Goal: Information Seeking & Learning: Learn about a topic

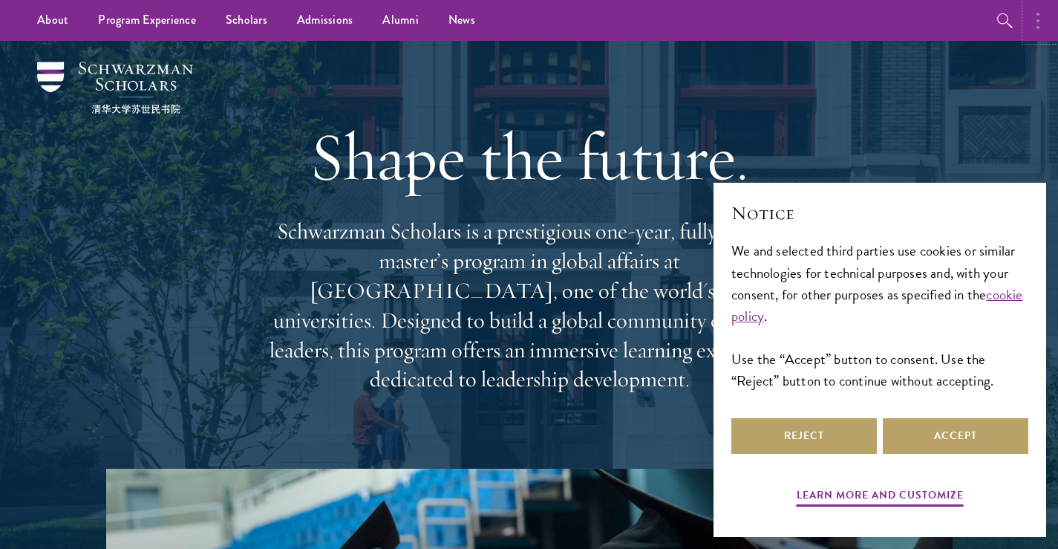
click at [1031, 16] on button "button" at bounding box center [1041, 20] width 33 height 41
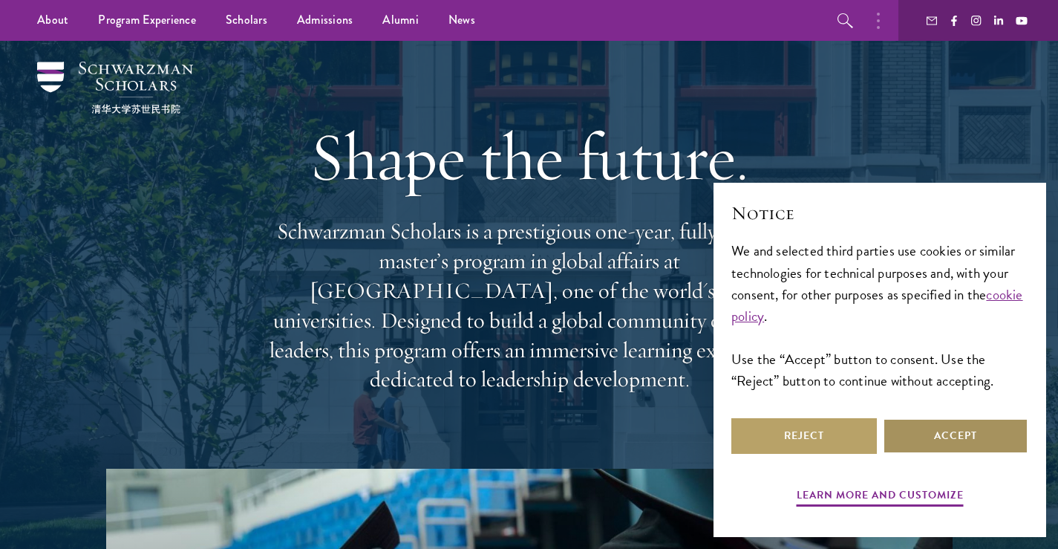
click at [927, 443] on button "Accept" at bounding box center [955, 436] width 145 height 36
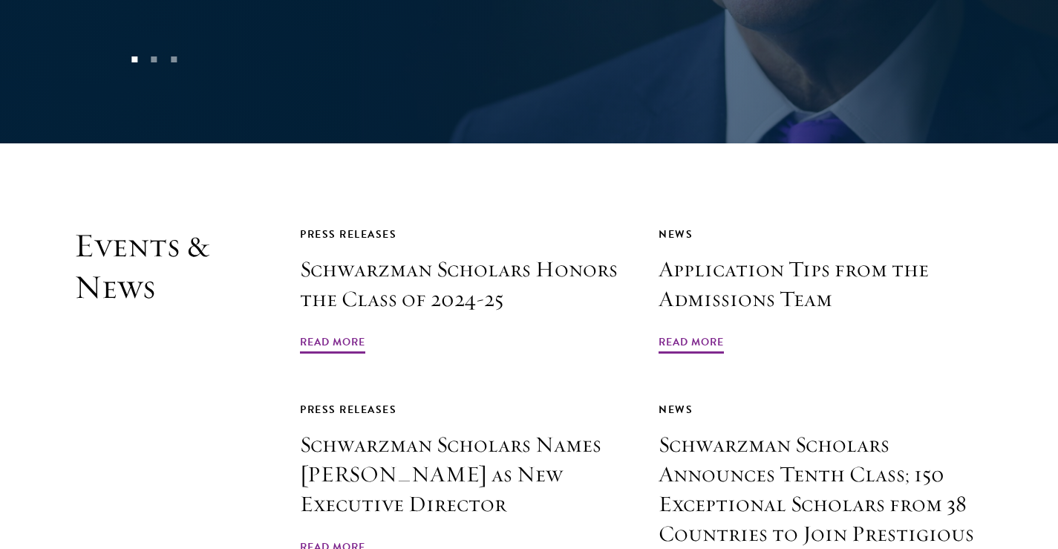
scroll to position [4495, 0]
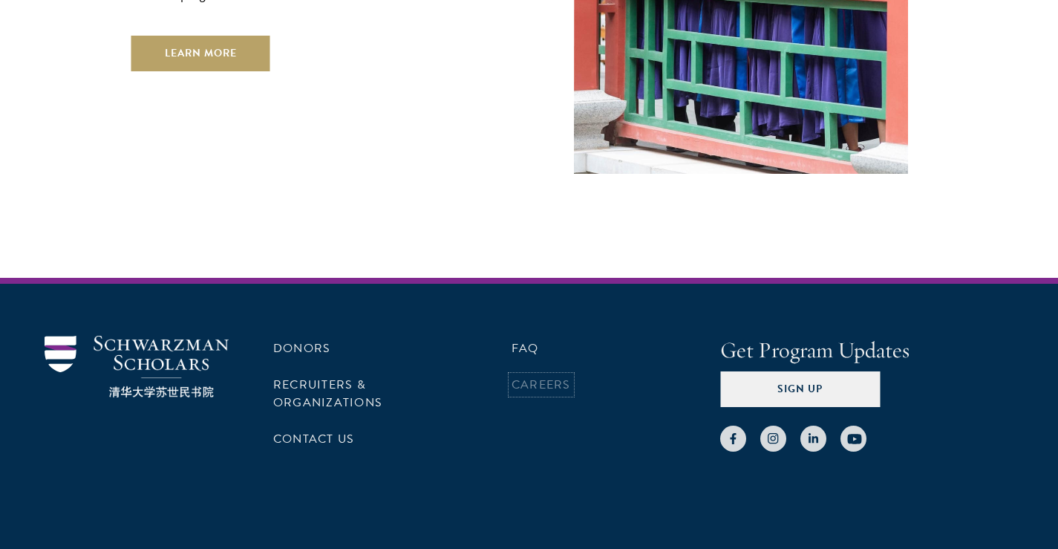
click at [538, 376] on link "Careers" at bounding box center [540, 385] width 59 height 18
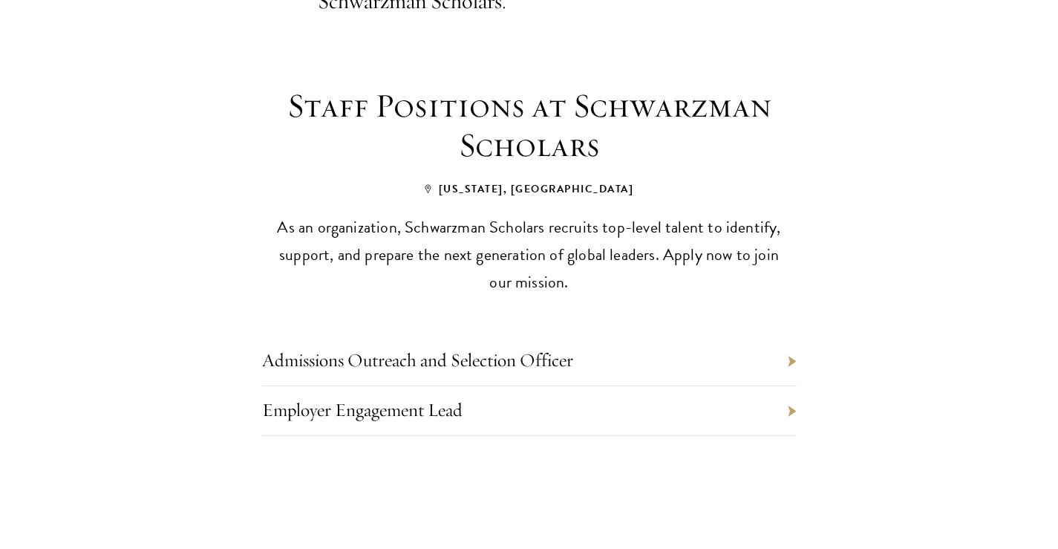
scroll to position [589, 0]
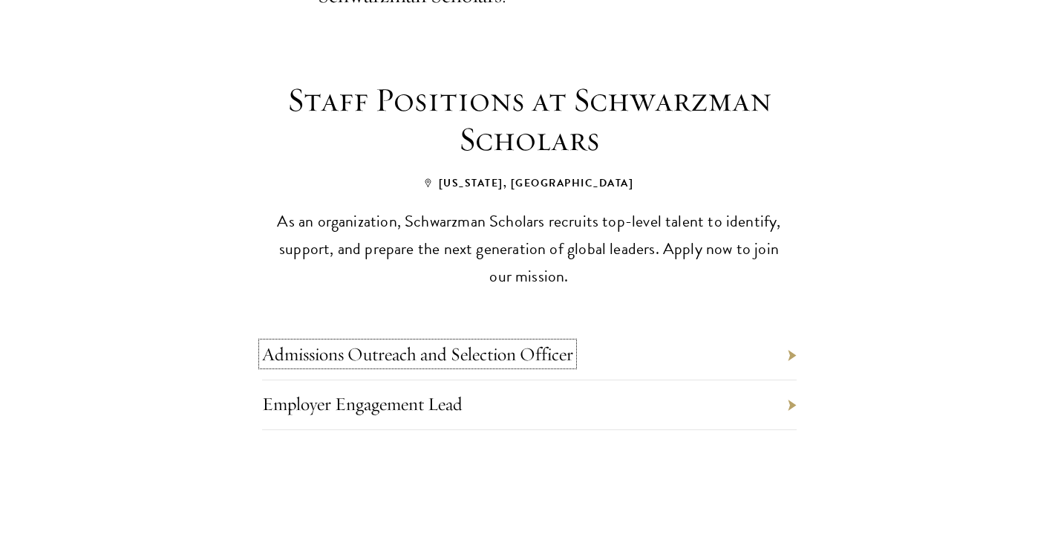
click at [513, 342] on link "Admissions Outreach and Selection Officer" at bounding box center [417, 353] width 311 height 23
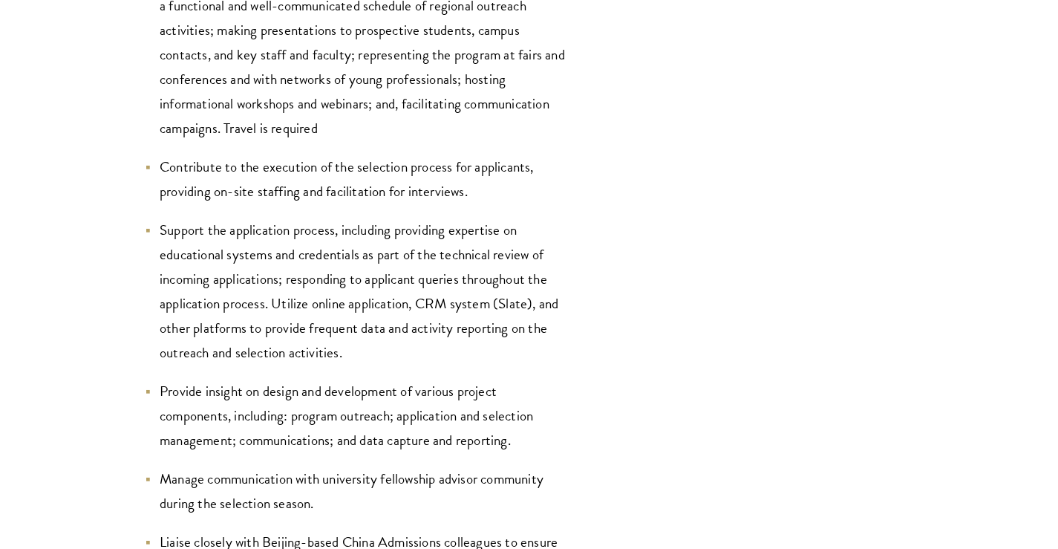
scroll to position [1969, 0]
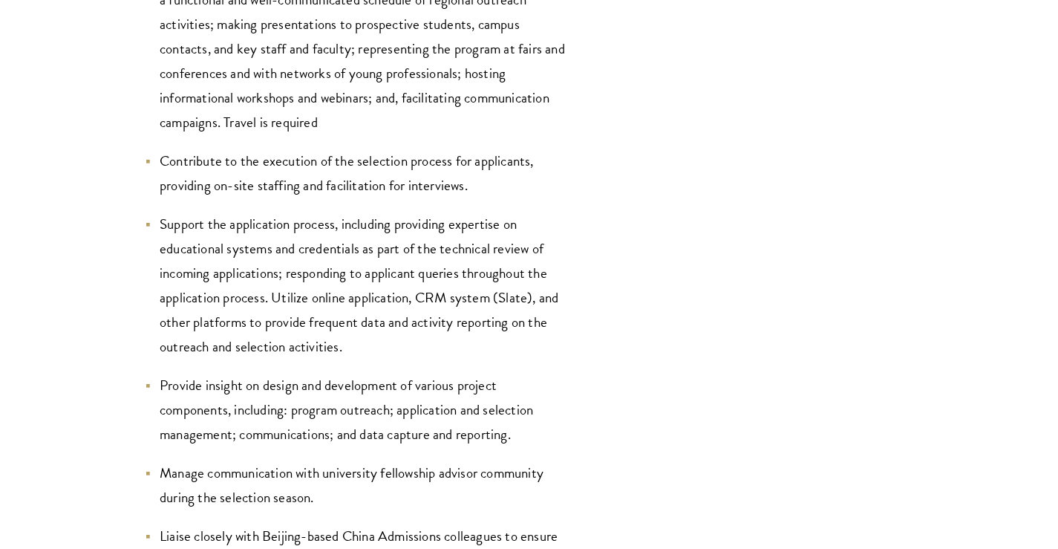
drag, startPoint x: 407, startPoint y: 263, endPoint x: 403, endPoint y: 298, distance: 35.1
click at [403, 298] on li "Support the application process, including providing expertise on educational s…" at bounding box center [356, 285] width 423 height 147
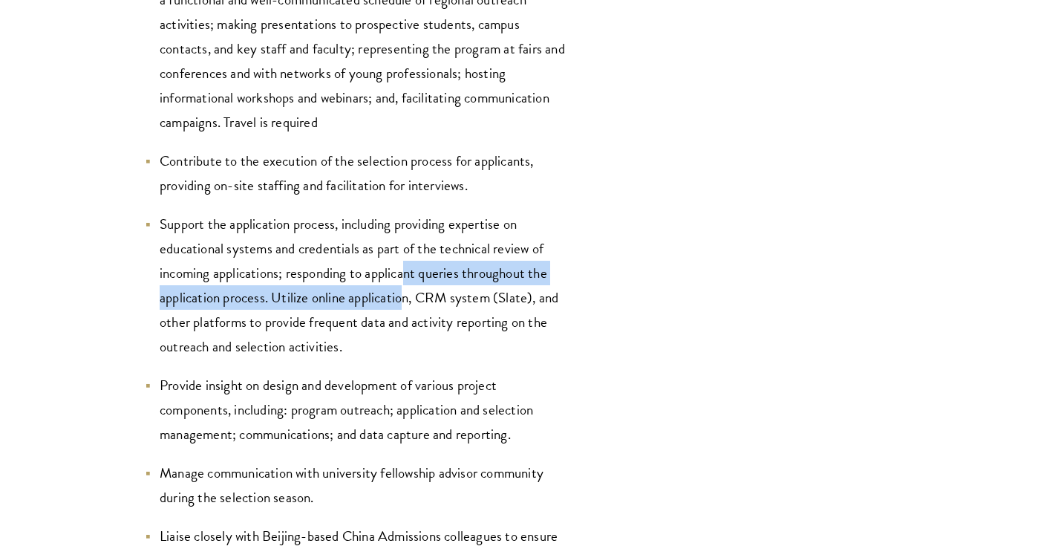
click at [403, 298] on li "Support the application process, including providing expertise on educational s…" at bounding box center [356, 285] width 423 height 147
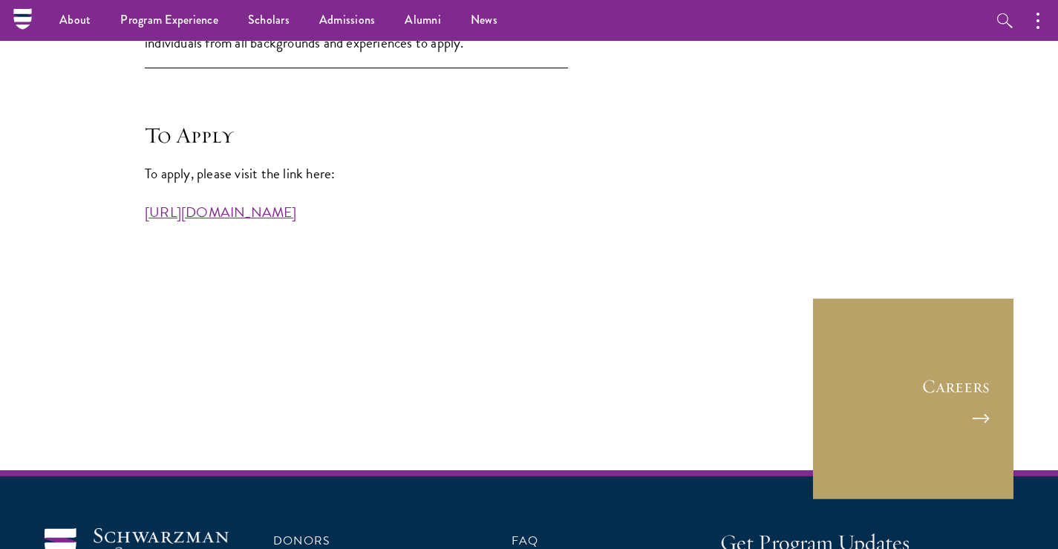
scroll to position [4051, 0]
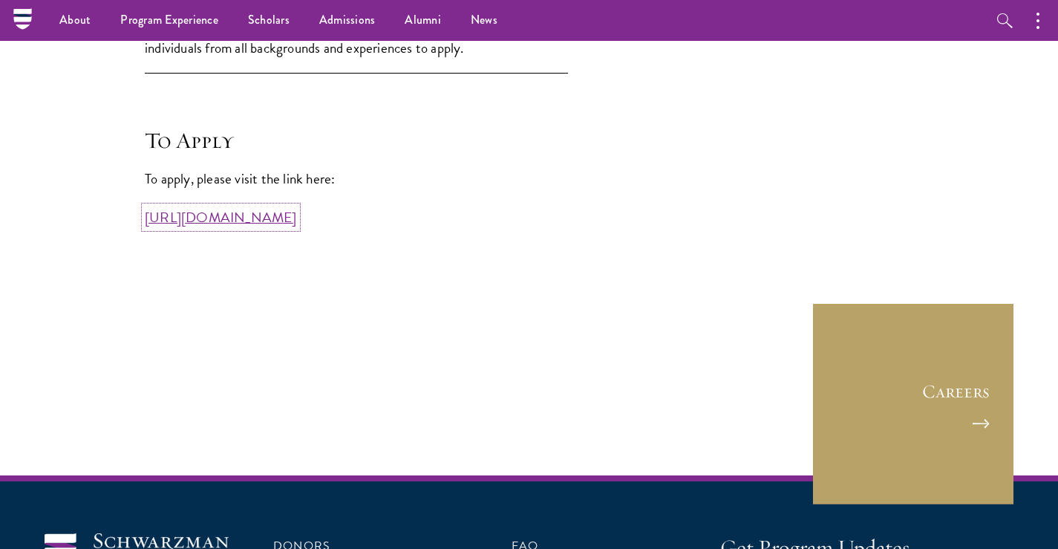
click at [295, 221] on link "[URL][DOMAIN_NAME]" at bounding box center [221, 217] width 152 height 22
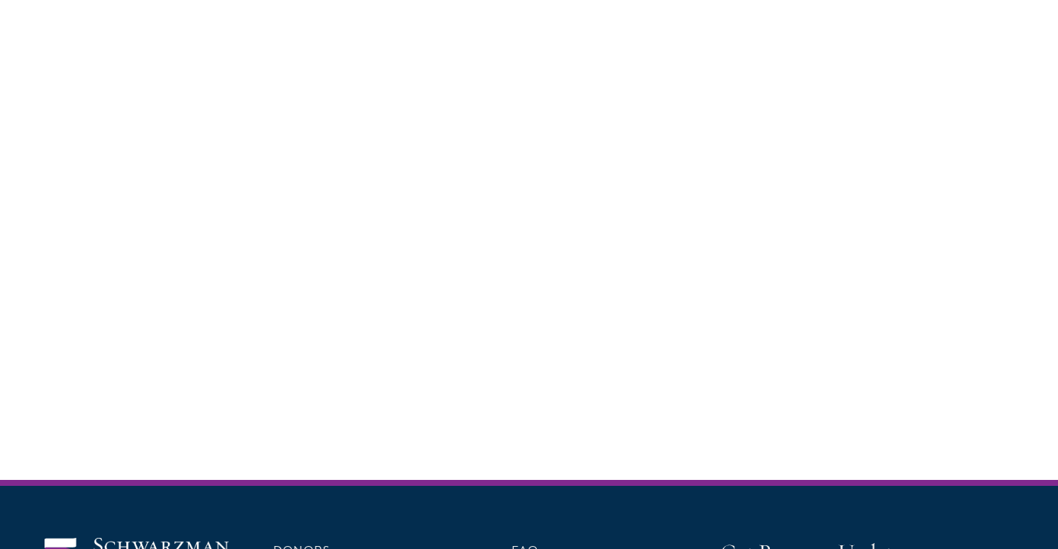
scroll to position [4051, 0]
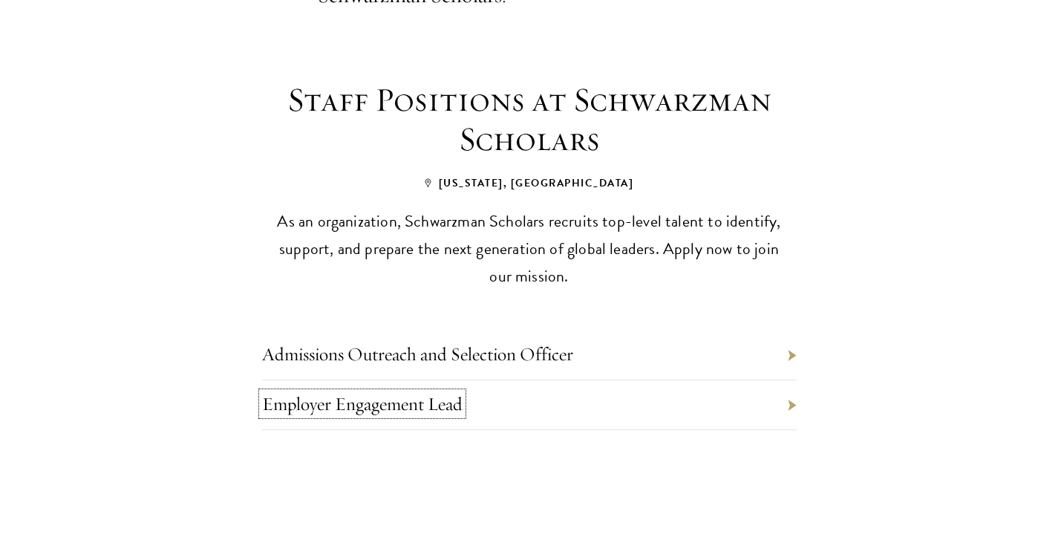
click at [427, 392] on link "Employer Engagement Lead" at bounding box center [362, 403] width 200 height 23
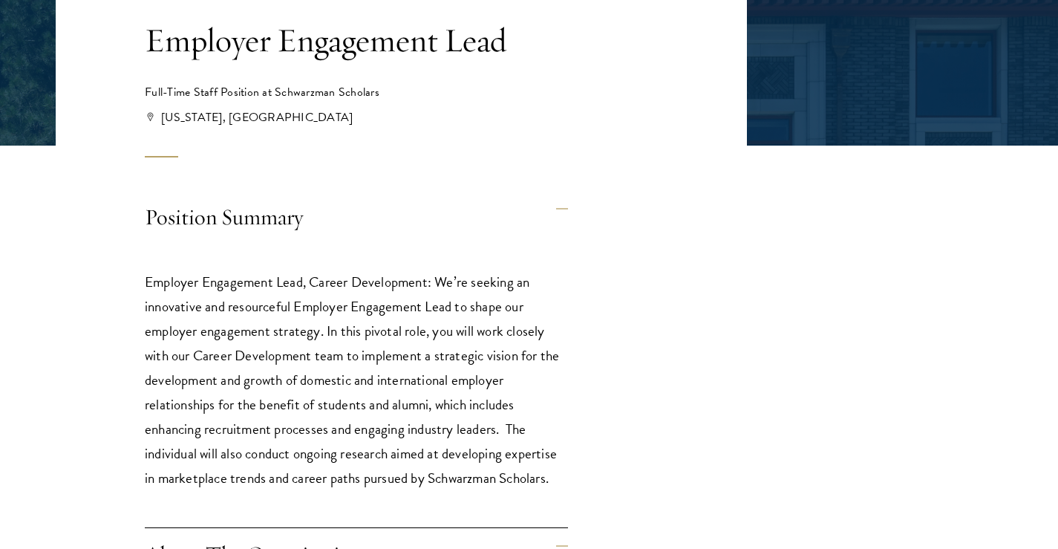
scroll to position [326, 0]
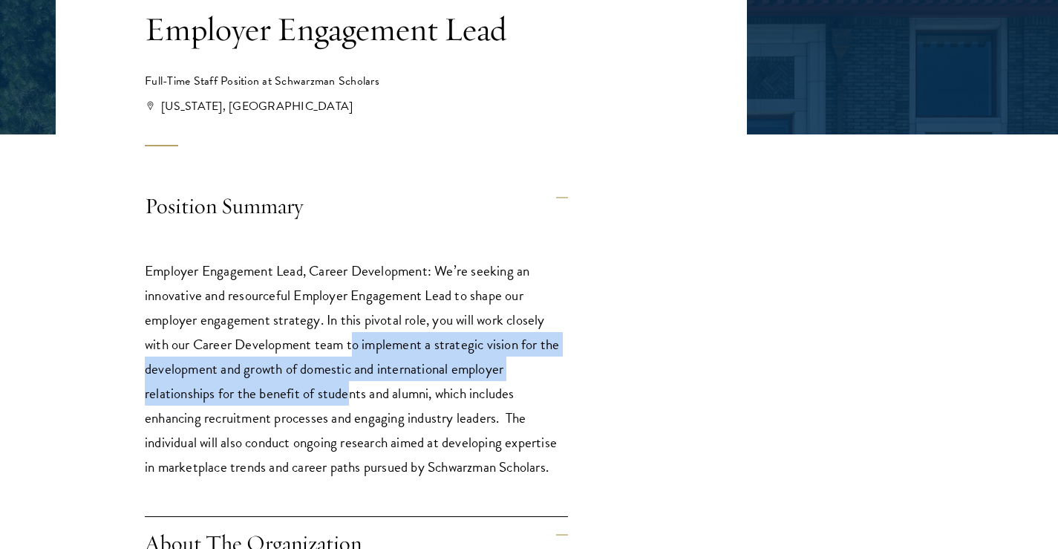
drag, startPoint x: 350, startPoint y: 351, endPoint x: 346, endPoint y: 386, distance: 35.2
click at [346, 386] on p "Employer Engagement Lead, Career Development: We’re seeking an innovative and r…" at bounding box center [356, 368] width 423 height 220
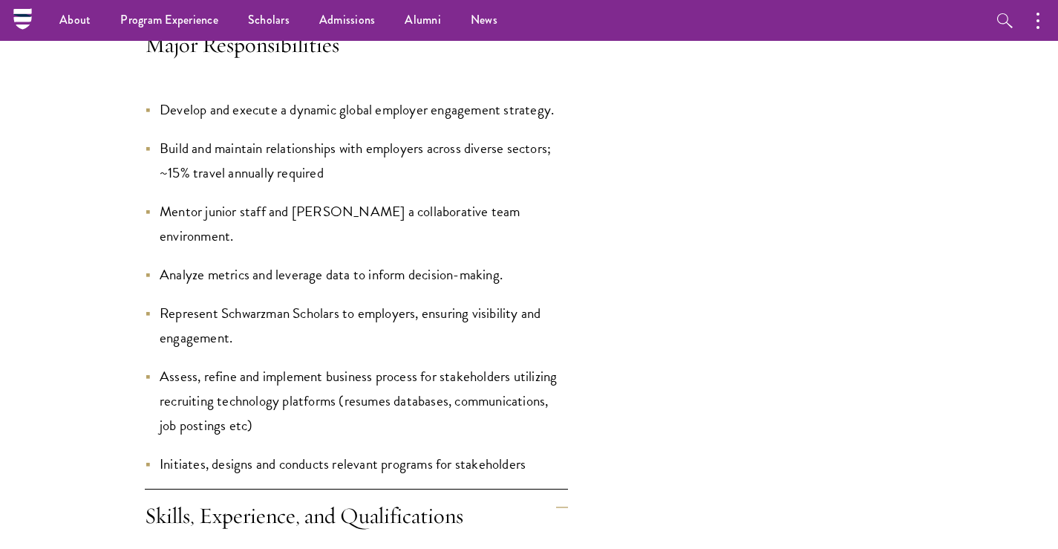
scroll to position [1828, 0]
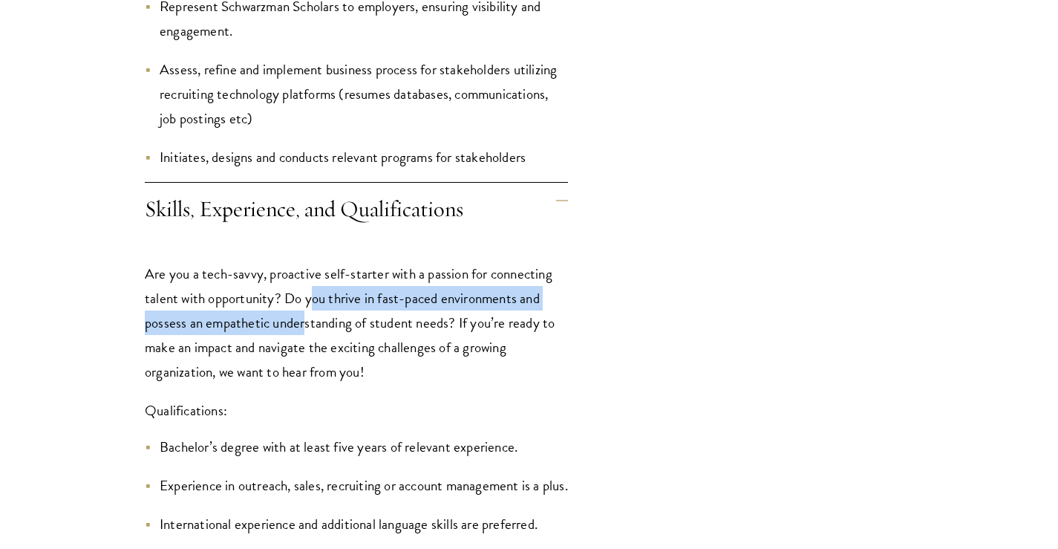
drag, startPoint x: 315, startPoint y: 287, endPoint x: 306, endPoint y: 329, distance: 43.2
click at [306, 329] on p "Are you a tech-savvy, proactive self-starter with a passion for connecting tale…" at bounding box center [356, 322] width 423 height 122
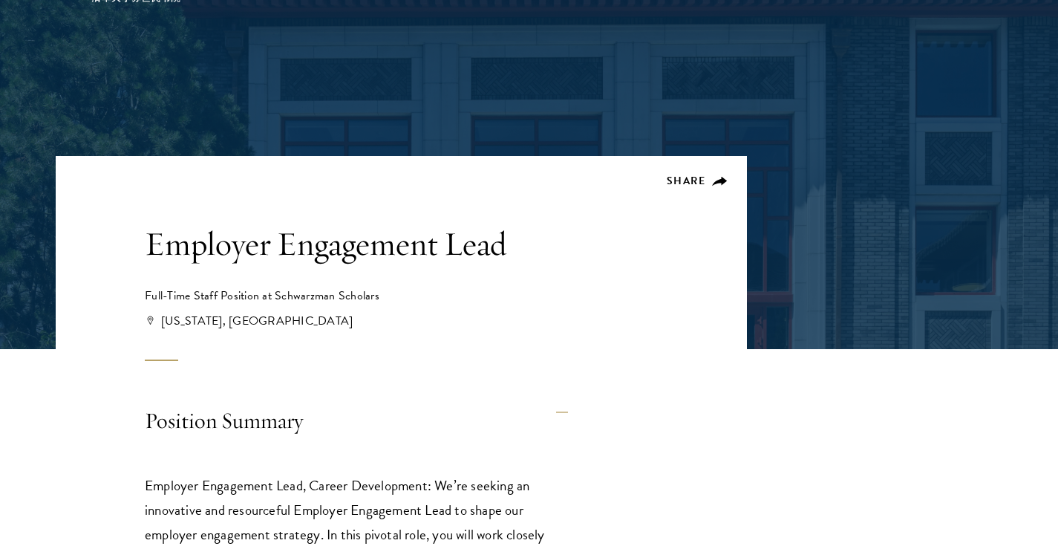
scroll to position [745, 0]
